Goal: Task Accomplishment & Management: Manage account settings

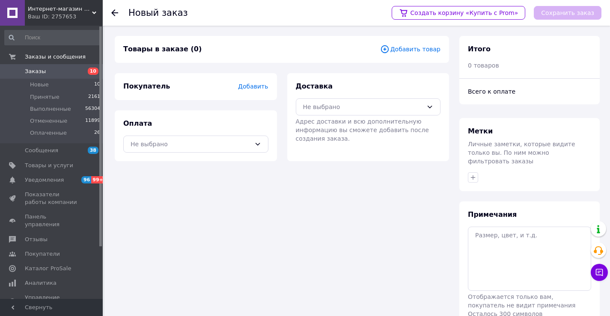
click at [30, 77] on link "Заказы 10" at bounding box center [52, 71] width 105 height 15
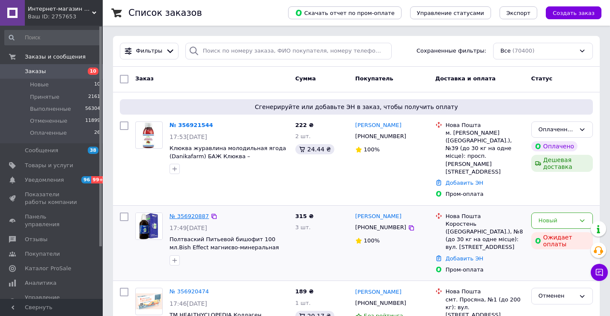
click at [189, 213] on link "№ 356920887" at bounding box center [188, 216] width 39 height 6
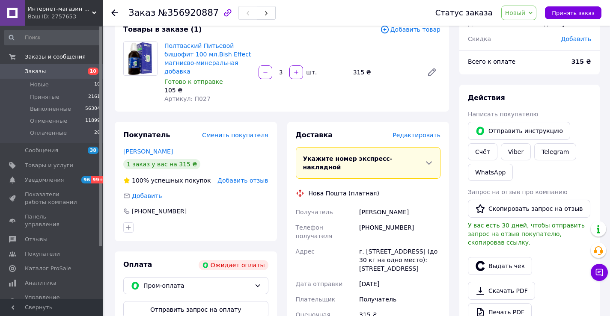
scroll to position [171, 0]
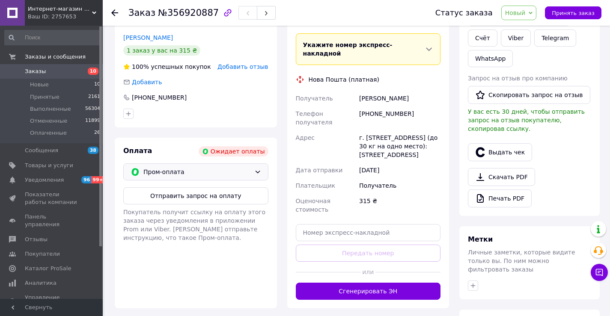
click at [167, 167] on span "Пром-оплата" at bounding box center [196, 171] width 107 height 9
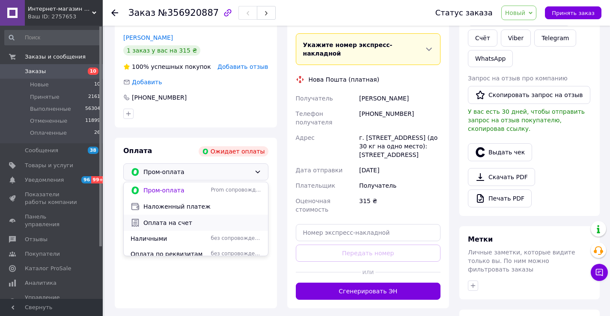
click at [163, 219] on span "Оплата на счет" at bounding box center [202, 223] width 118 height 9
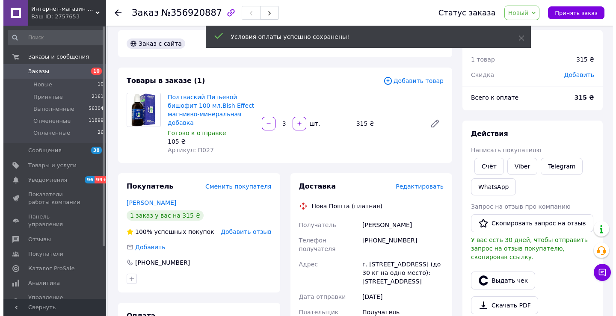
scroll to position [0, 0]
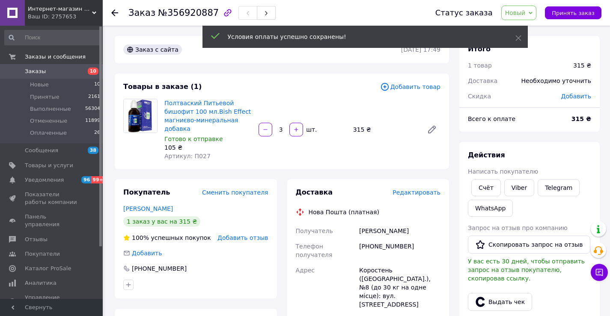
click at [413, 189] on span "Редактировать" at bounding box center [416, 192] width 48 height 7
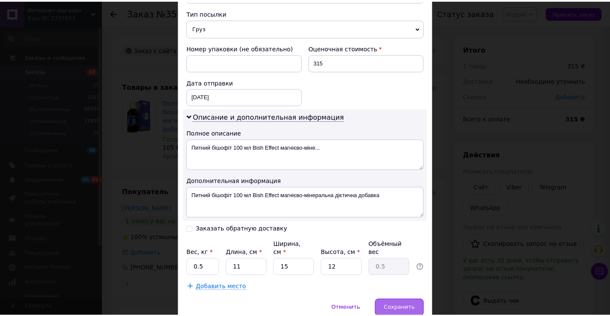
scroll to position [363, 0]
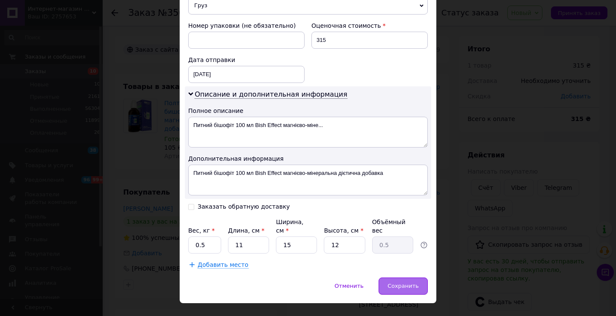
click at [389, 278] on div "Сохранить" at bounding box center [403, 286] width 49 height 17
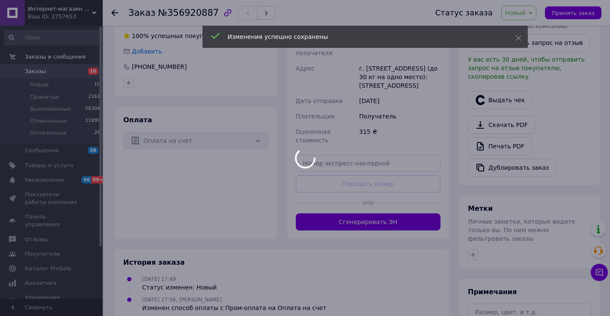
scroll to position [257, 0]
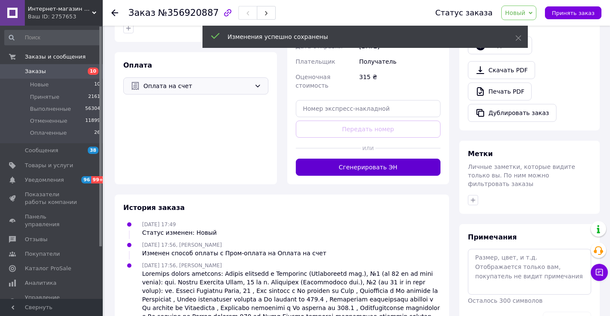
click at [340, 163] on button "Сгенерировать ЭН" at bounding box center [368, 167] width 145 height 17
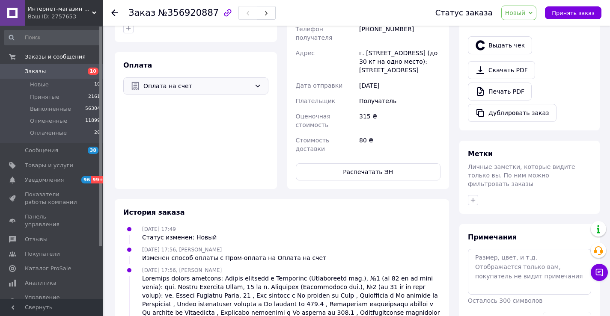
click at [43, 74] on span "Заказы" at bounding box center [52, 72] width 54 height 8
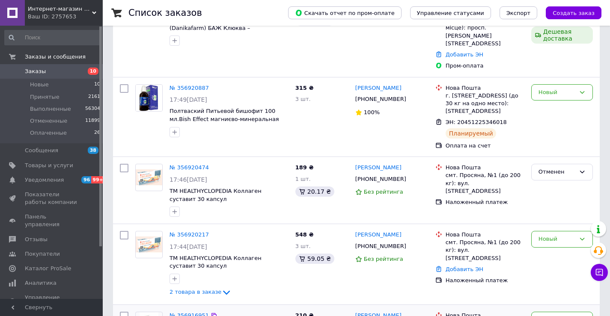
scroll to position [214, 0]
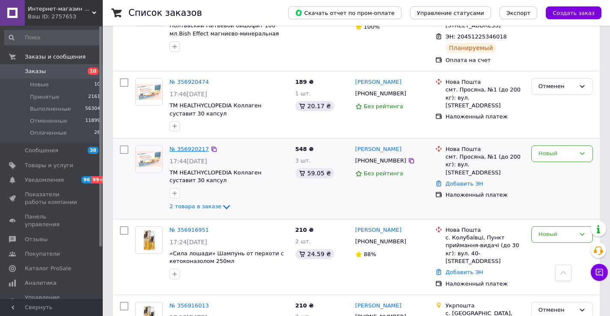
click at [186, 146] on link "№ 356920217" at bounding box center [188, 149] width 39 height 6
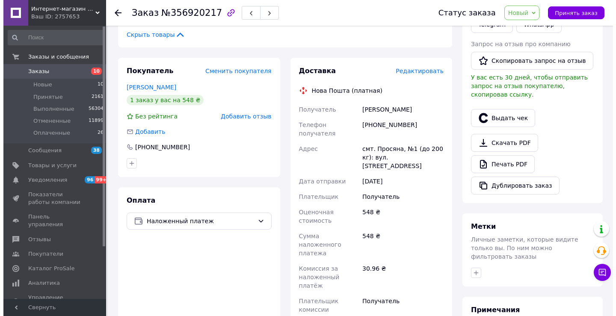
scroll to position [43, 0]
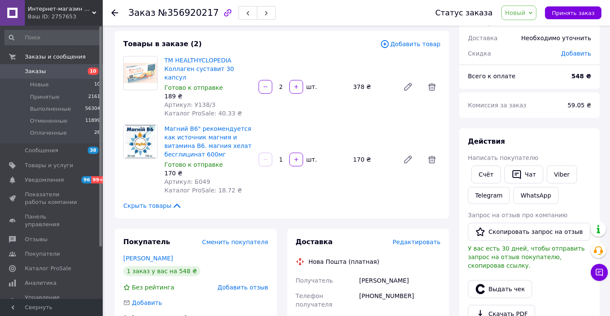
click at [432, 239] on span "Редактировать" at bounding box center [416, 242] width 48 height 7
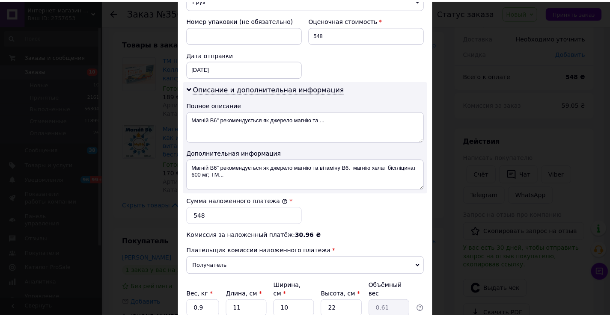
scroll to position [433, 0]
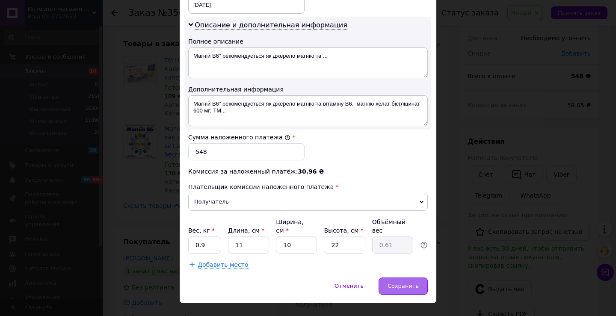
click at [407, 283] on span "Сохранить" at bounding box center [403, 286] width 31 height 6
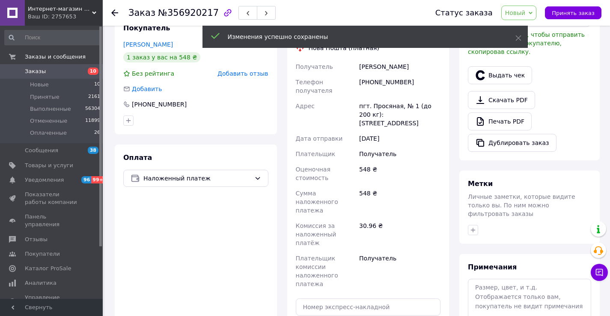
scroll to position [428, 0]
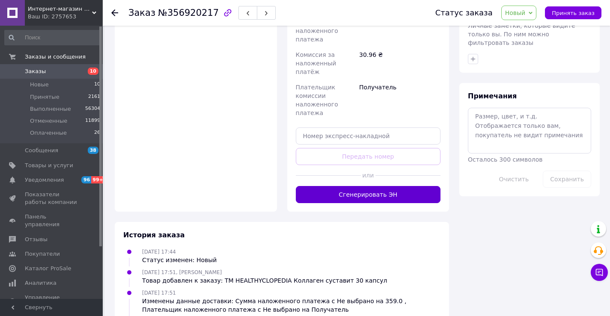
click at [368, 186] on button "Сгенерировать ЭН" at bounding box center [368, 194] width 145 height 17
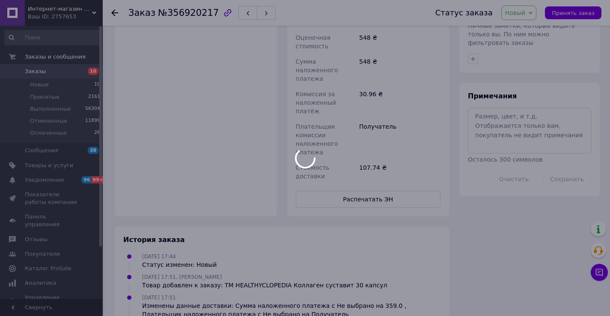
click at [35, 74] on body "Интернет-магазин Клуб "Поддержка" Ваш ID: 2757653 Сайт Интернет-магазин Клуб "П…" at bounding box center [305, 15] width 610 height 887
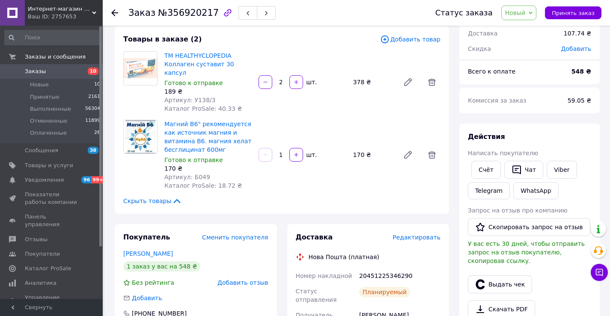
scroll to position [0, 0]
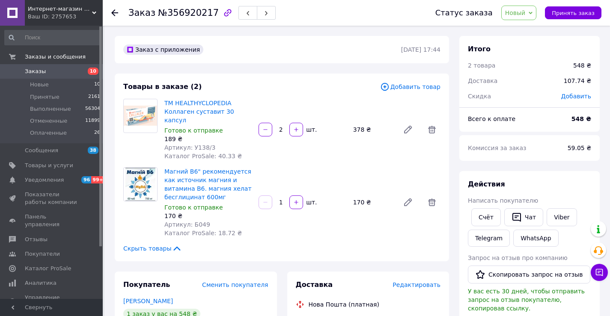
click at [33, 73] on span "Заказы" at bounding box center [35, 72] width 21 height 8
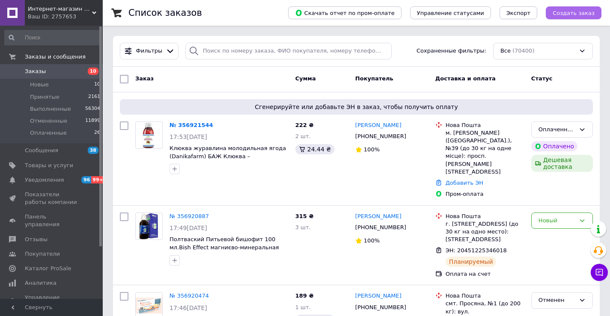
click at [582, 12] on span "Создать заказ" at bounding box center [573, 13] width 42 height 6
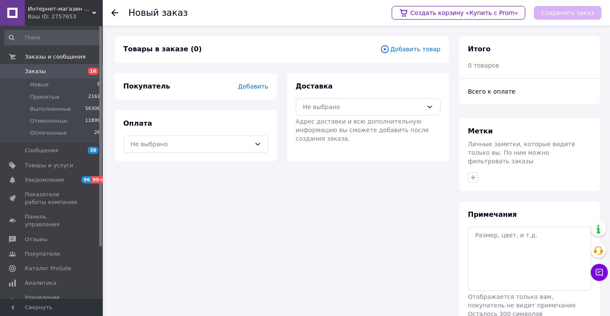
click at [425, 47] on span "Добавить товар" at bounding box center [410, 49] width 60 height 9
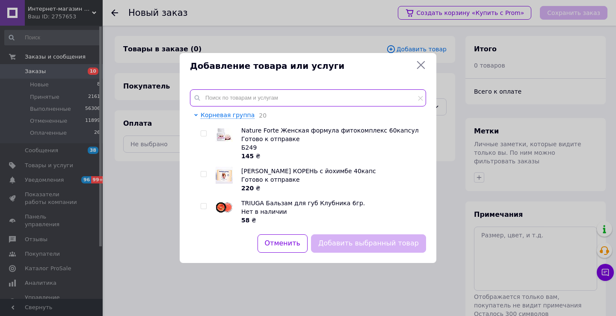
click at [212, 98] on input "text" at bounding box center [308, 97] width 236 height 17
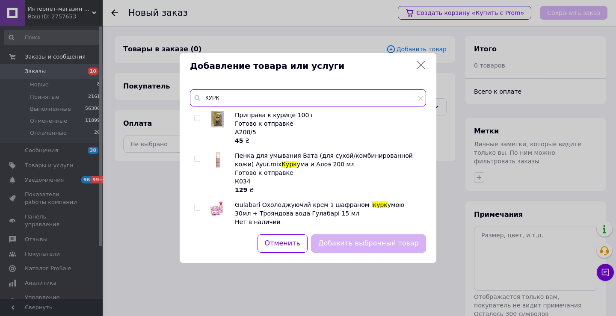
type input "КУРК"
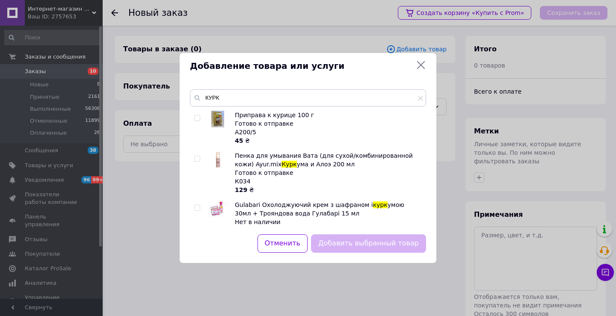
click at [196, 159] on input "checkbox" at bounding box center [197, 159] width 6 height 6
checkbox input "true"
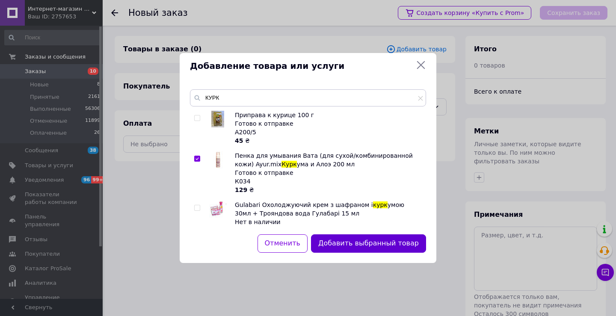
click at [379, 248] on button "Добавить выбранный товар" at bounding box center [368, 243] width 115 height 18
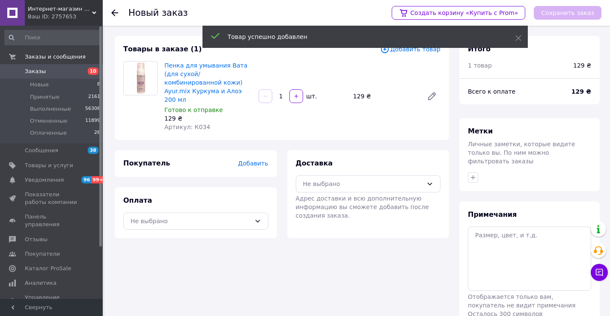
click at [258, 160] on span "Добавить" at bounding box center [253, 163] width 30 height 7
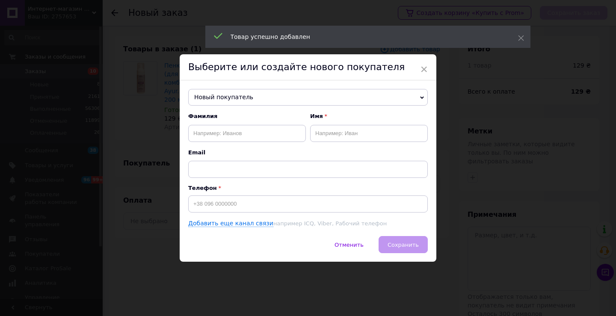
click at [267, 92] on span "Новый покупатель" at bounding box center [308, 97] width 240 height 17
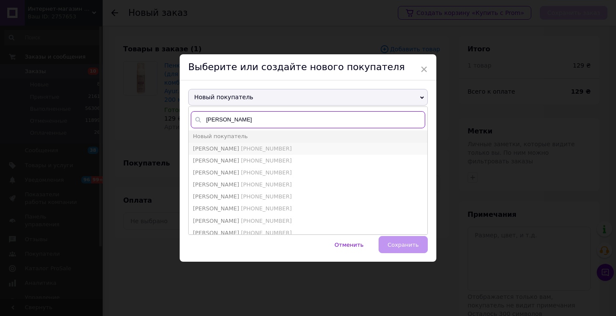
type input "[PERSON_NAME]"
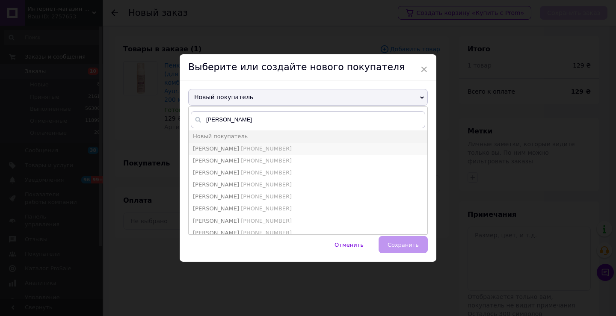
click at [257, 145] on span "[PHONE_NUMBER]" at bounding box center [266, 148] width 51 height 6
type input "[PERSON_NAME]"
type input "[PHONE_NUMBER]"
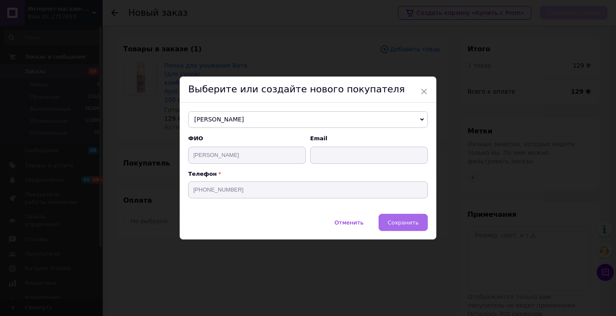
click at [397, 227] on button "Сохранить" at bounding box center [403, 222] width 49 height 17
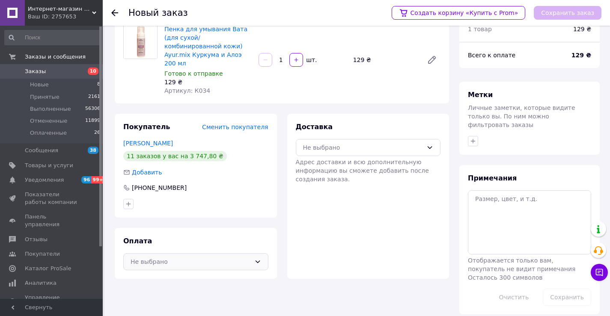
click at [176, 257] on div "Не выбрано" at bounding box center [191, 261] width 120 height 9
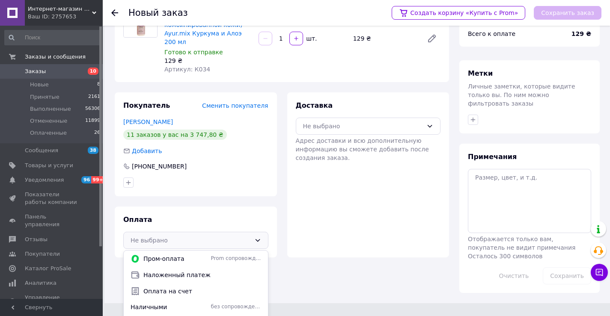
drag, startPoint x: 180, startPoint y: 282, endPoint x: 184, endPoint y: 279, distance: 5.2
click at [181, 287] on span "Оплата на счет" at bounding box center [202, 291] width 118 height 9
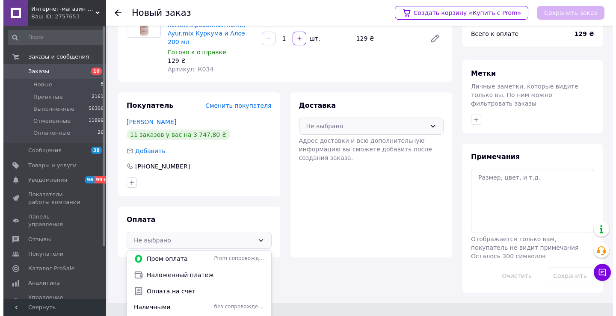
scroll to position [36, 0]
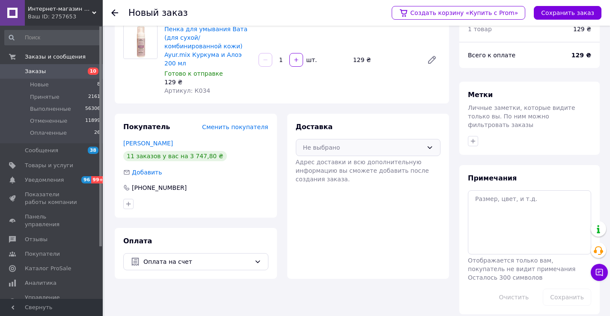
click at [337, 143] on div "Не выбрано" at bounding box center [363, 147] width 120 height 9
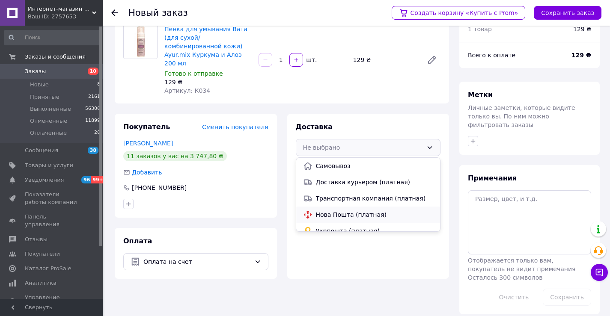
click at [339, 211] on span "Нова Пошта (платная)" at bounding box center [375, 215] width 118 height 9
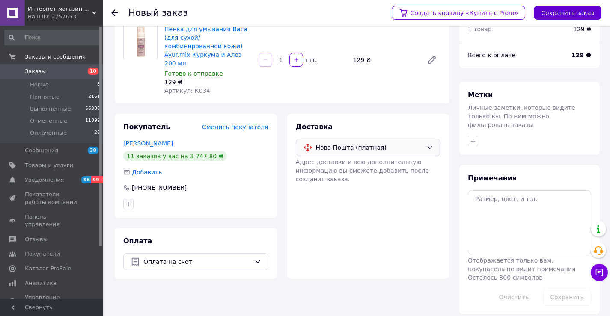
click at [558, 12] on button "Сохранить заказ" at bounding box center [568, 13] width 68 height 14
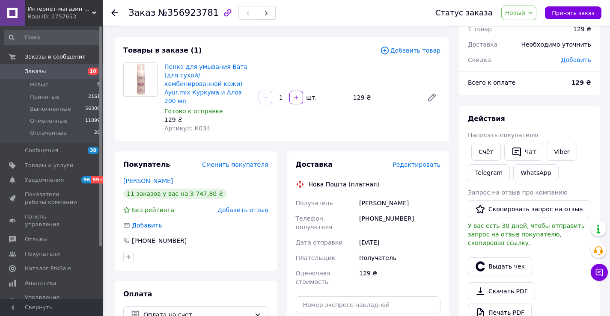
click at [418, 161] on span "Редактировать" at bounding box center [416, 164] width 48 height 7
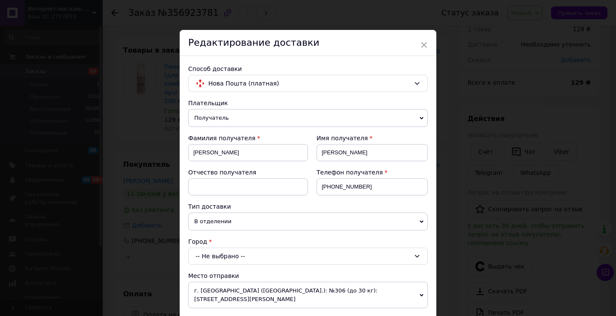
click at [220, 257] on div "-- Не выбрано --" at bounding box center [308, 256] width 240 height 17
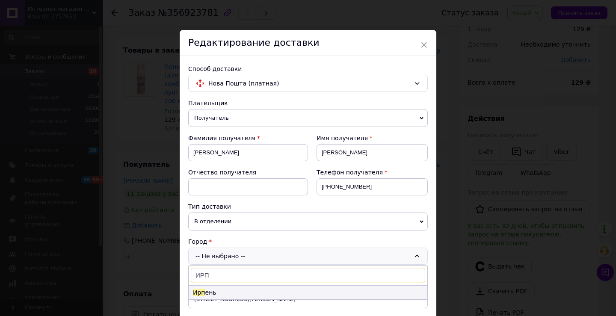
type input "ИРП"
click at [226, 292] on li "Ирп ень" at bounding box center [308, 293] width 239 height 14
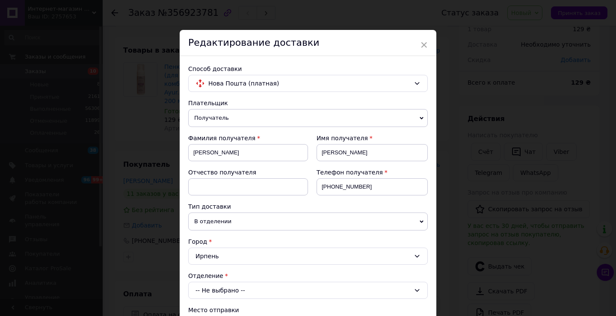
click at [240, 289] on div "-- Не выбрано --" at bounding box center [308, 290] width 240 height 17
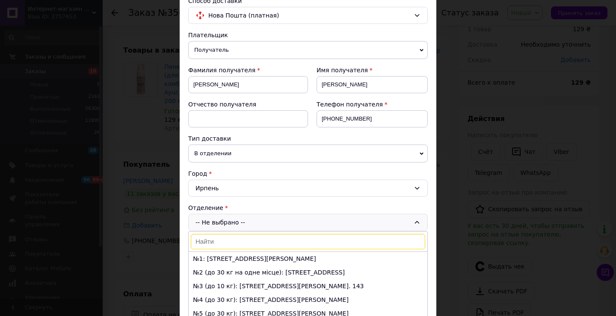
scroll to position [130, 0]
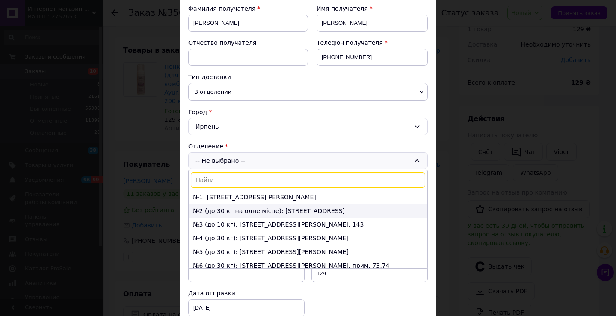
click at [223, 211] on li "№2 (до 30 кг на одне місце): [STREET_ADDRESS]" at bounding box center [308, 211] width 239 height 14
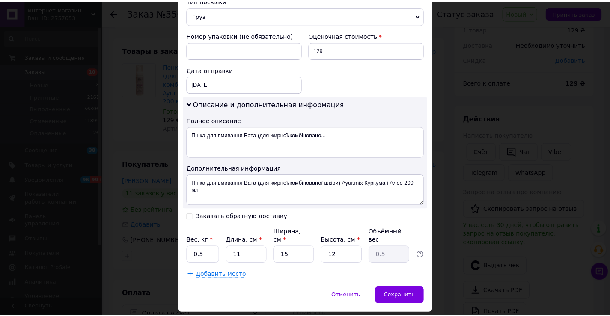
scroll to position [363, 0]
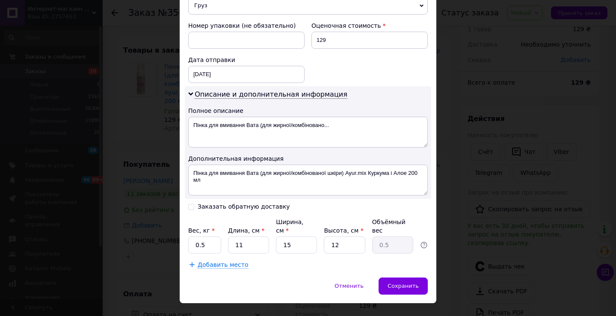
drag, startPoint x: 399, startPoint y: 273, endPoint x: 380, endPoint y: 267, distance: 20.3
click at [399, 278] on div "Сохранить" at bounding box center [403, 286] width 49 height 17
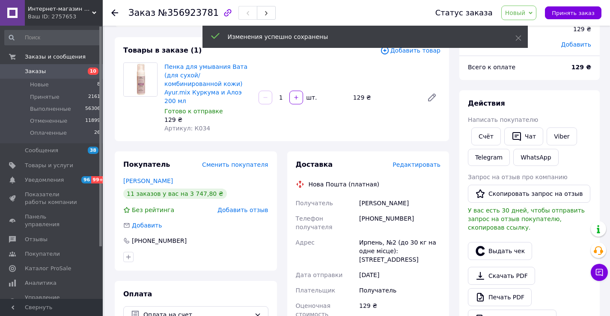
scroll to position [289, 0]
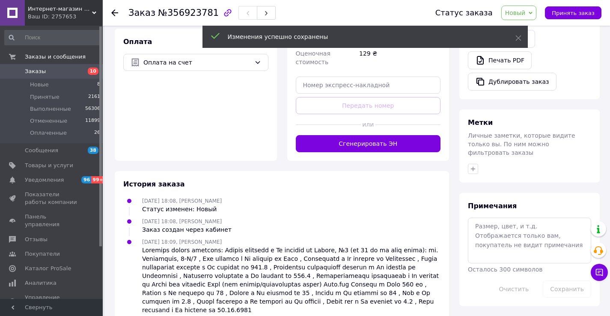
click at [334, 135] on button "Сгенерировать ЭН" at bounding box center [368, 143] width 145 height 17
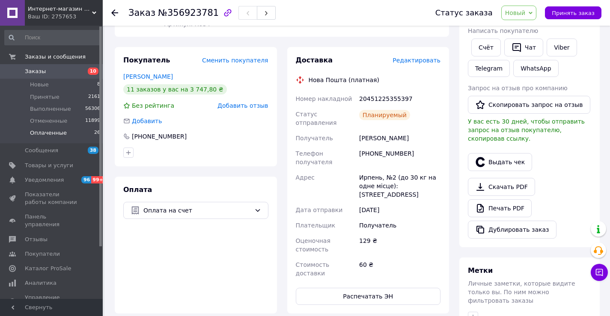
scroll to position [32, 0]
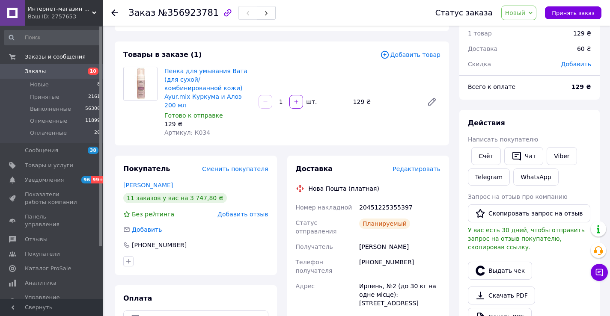
click at [44, 68] on span "Заказы" at bounding box center [52, 72] width 54 height 8
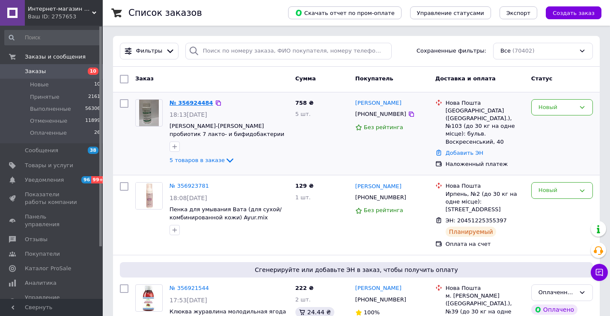
click at [186, 101] on link "№ 356924484" at bounding box center [191, 103] width 44 height 6
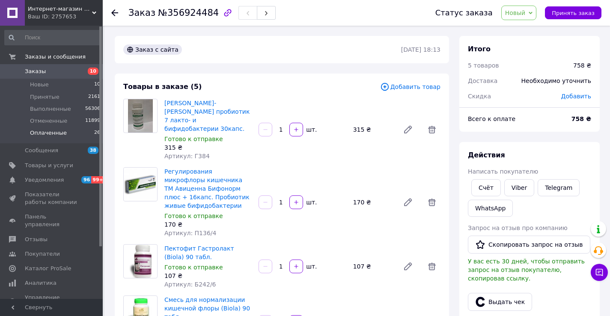
click at [52, 136] on span "Оплаченные" at bounding box center [48, 133] width 37 height 8
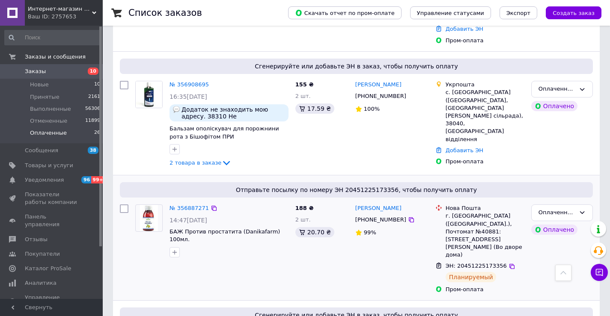
scroll to position [135, 0]
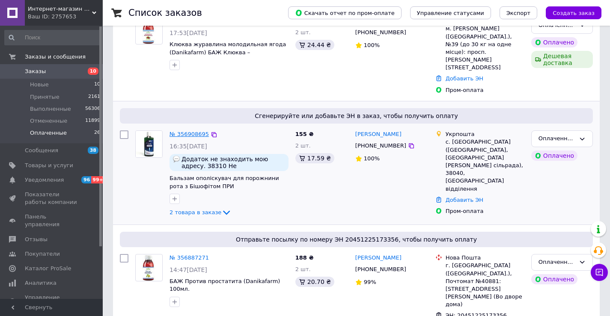
click at [185, 131] on link "№ 356908695" at bounding box center [188, 134] width 39 height 6
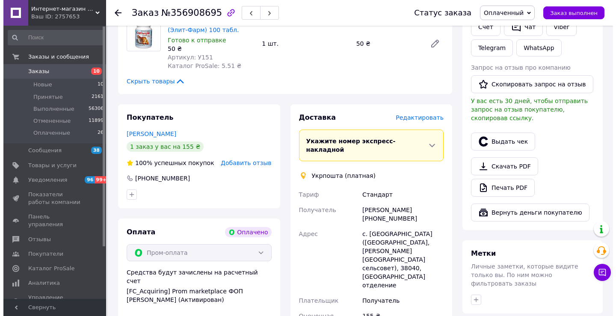
scroll to position [434, 0]
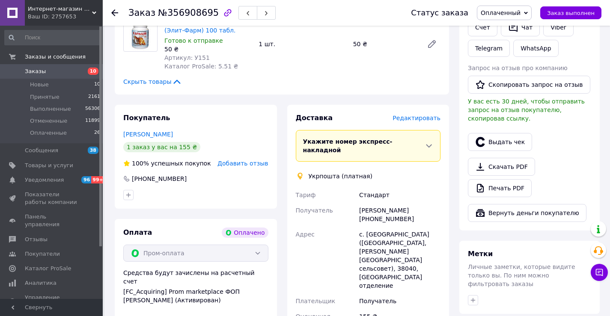
click at [420, 115] on span "Редактировать" at bounding box center [416, 118] width 48 height 7
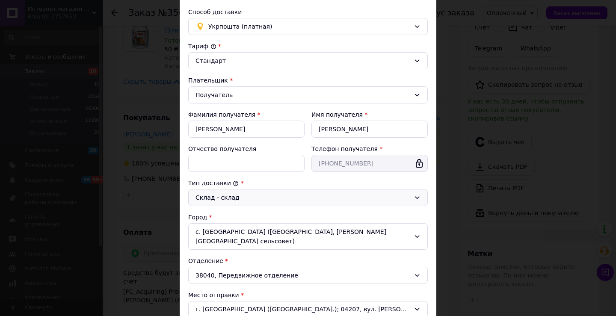
scroll to position [171, 0]
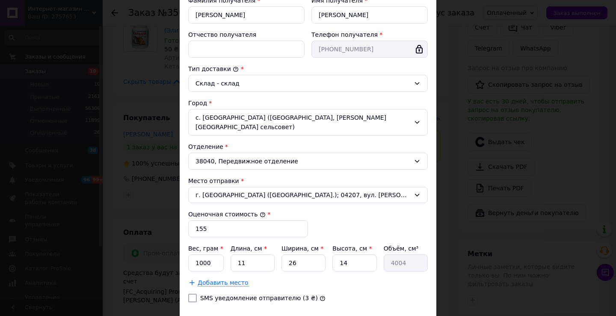
click at [222, 115] on div "с. [GEOGRAPHIC_DATA] ([GEOGRAPHIC_DATA], [PERSON_NAME][GEOGRAPHIC_DATA] сельсов…" at bounding box center [308, 122] width 240 height 27
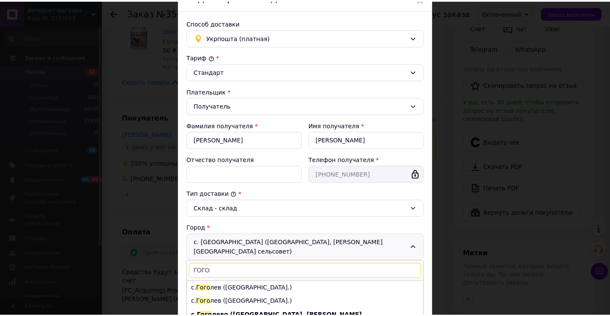
scroll to position [0, 0]
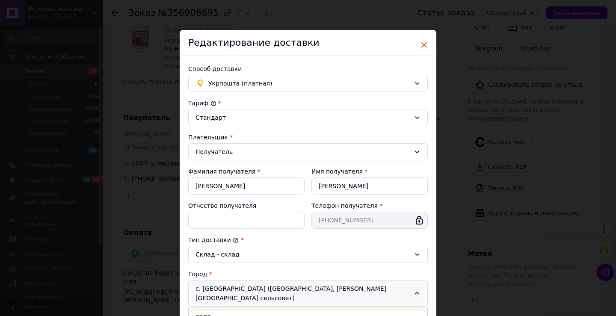
type input "ГОГО"
click at [421, 42] on span "×" at bounding box center [424, 45] width 8 height 15
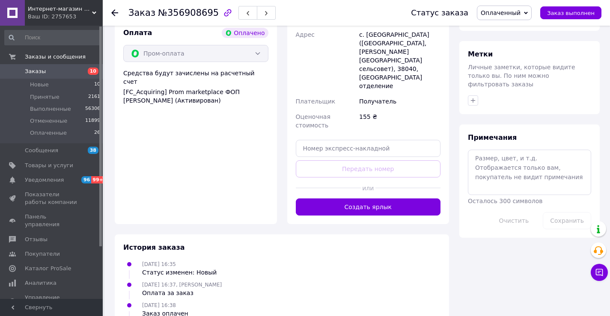
scroll to position [420, 0]
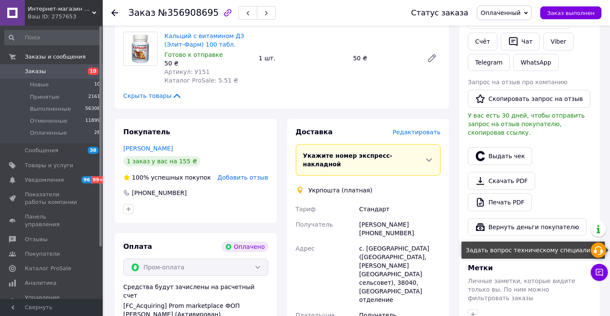
click at [594, 252] on icon at bounding box center [598, 251] width 10 height 10
click at [522, 67] on link "WhatsApp" at bounding box center [535, 62] width 45 height 17
